Goal: Find specific page/section: Find specific page/section

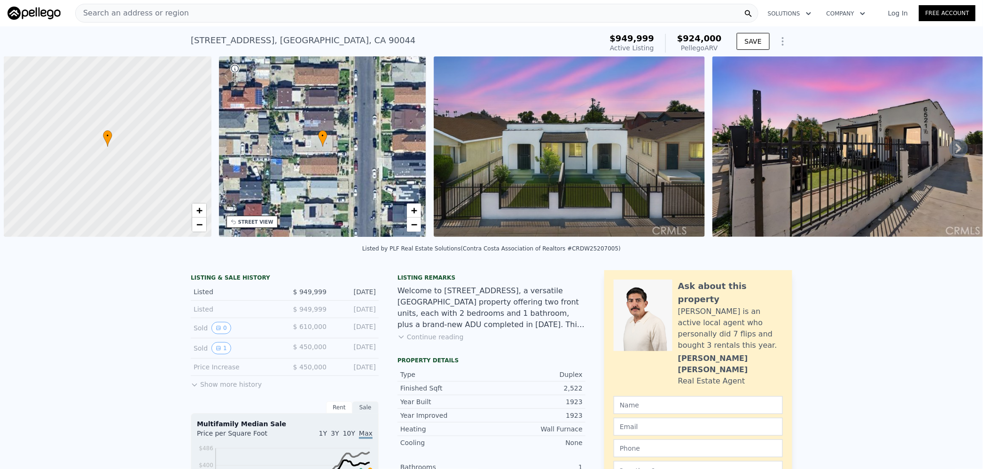
scroll to position [0, 3]
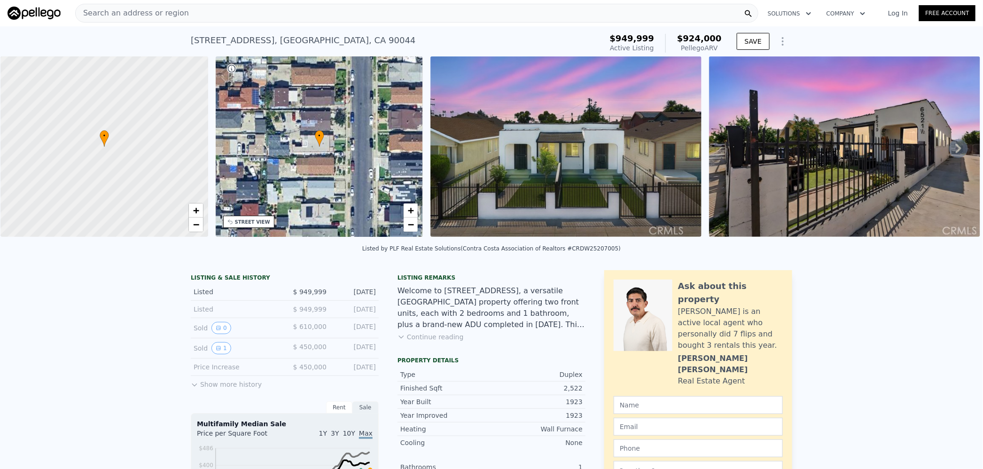
click at [570, 393] on div "2,522" at bounding box center [536, 387] width 91 height 9
copy div "2,522"
click at [703, 39] on span "$924,000" at bounding box center [699, 38] width 45 height 10
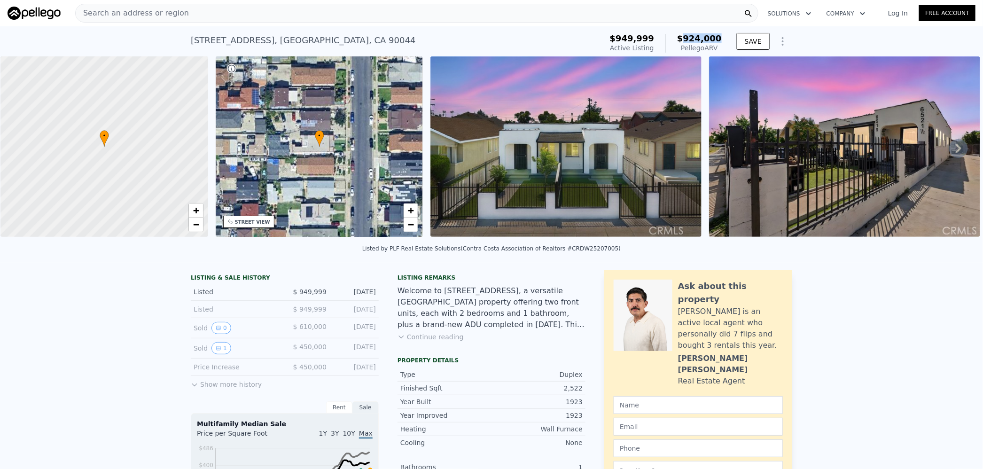
copy span "924,000"
click at [291, 15] on div "Search an address or region" at bounding box center [416, 13] width 683 height 19
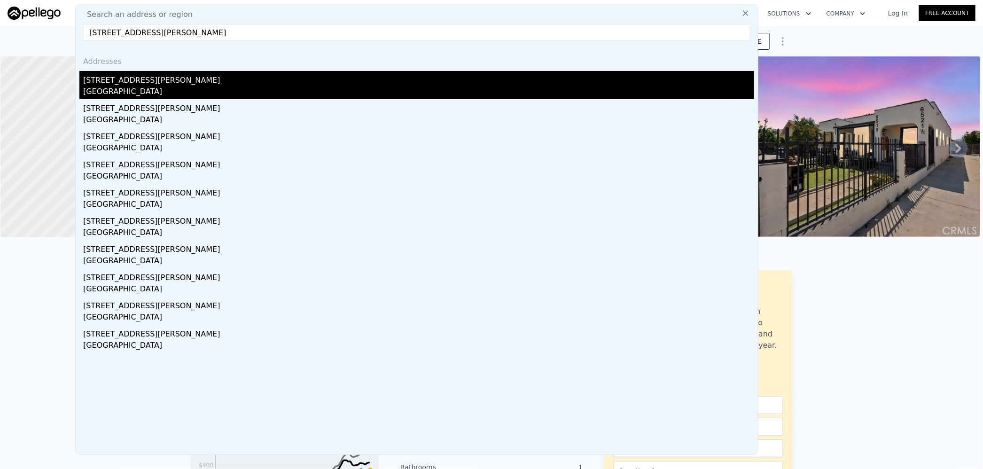
type input "[STREET_ADDRESS][PERSON_NAME]"
click at [228, 86] on div "[GEOGRAPHIC_DATA]" at bounding box center [418, 92] width 671 height 13
